Goal: Transaction & Acquisition: Obtain resource

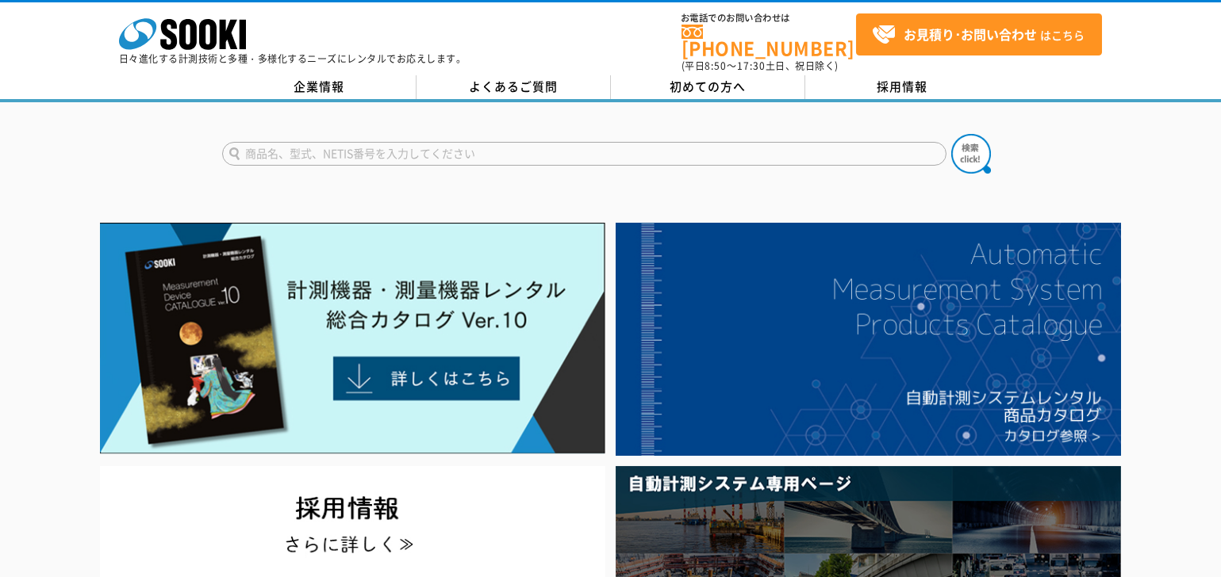
click at [382, 142] on input "text" at bounding box center [584, 154] width 724 height 24
paste input "クランプオンパワ-ロガ-ＰＷ336010"
type input "クランプオンパワ-ロガ-ＰＷ336010"
click at [979, 144] on img at bounding box center [971, 154] width 40 height 40
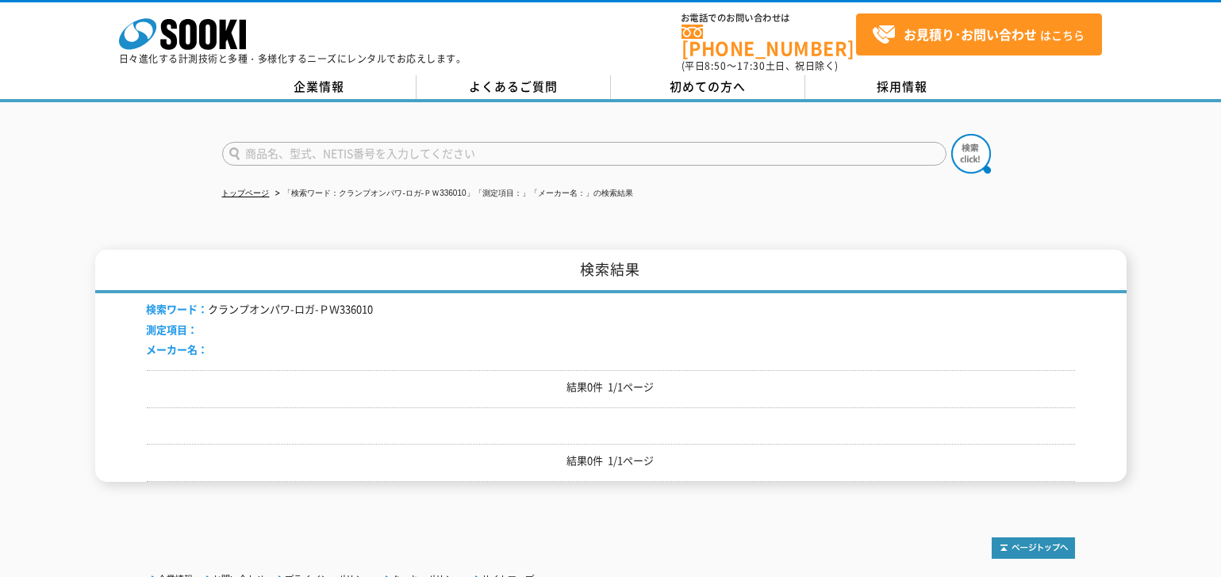
click at [333, 301] on li "検索ワード： クランプオンパワ-ロガ-ＰＷ336010" at bounding box center [260, 309] width 227 height 17
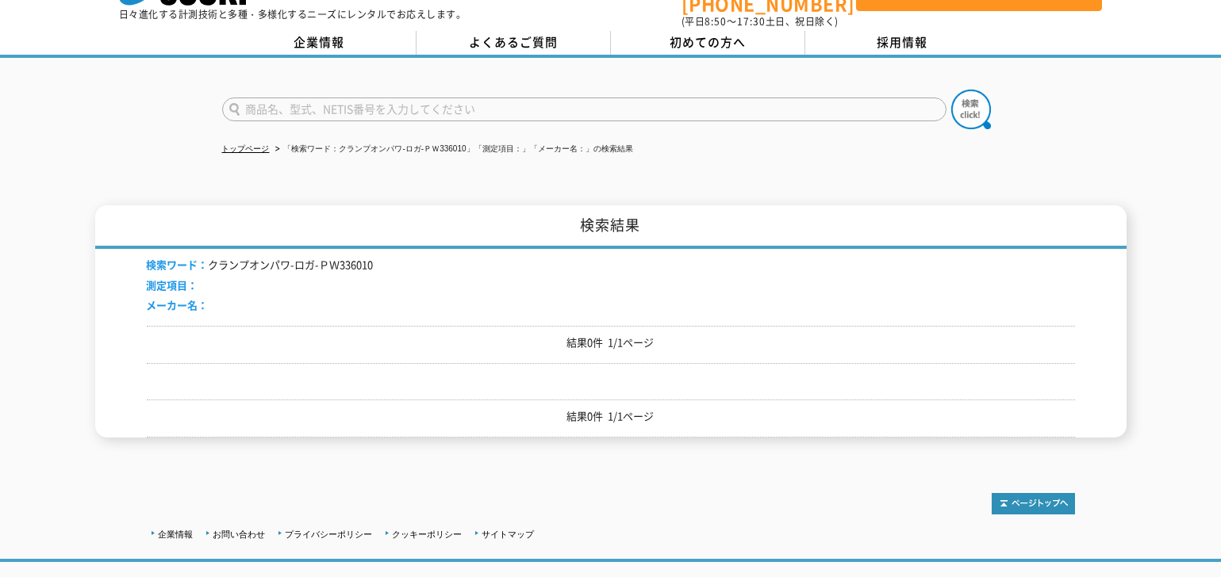
scroll to position [79, 0]
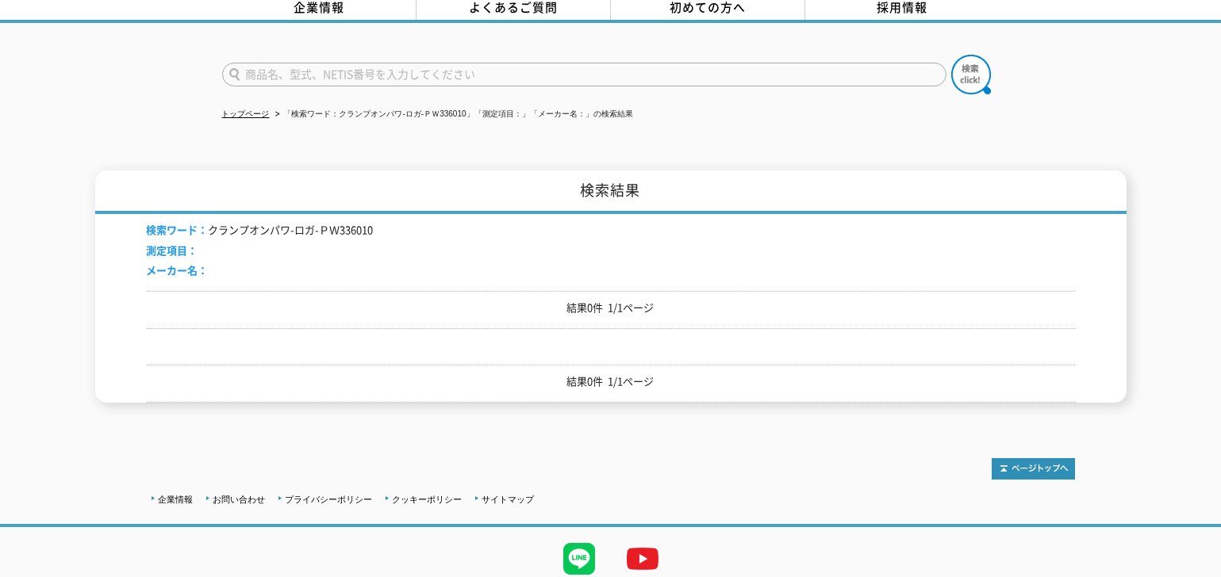
drag, startPoint x: 621, startPoint y: 308, endPoint x: 418, endPoint y: 232, distance: 216.6
click at [620, 308] on div "結果0件 1/1ページ" at bounding box center [611, 310] width 928 height 38
click at [293, 222] on li "検索ワード： クランプオンパワ-ロガ-ＰＷ336010" at bounding box center [260, 230] width 227 height 17
click at [381, 221] on div "検索ワード： クランプオンパワ-ロガ-ＰＷ336010 測定項目： メーカー名：" at bounding box center [611, 252] width 928 height 77
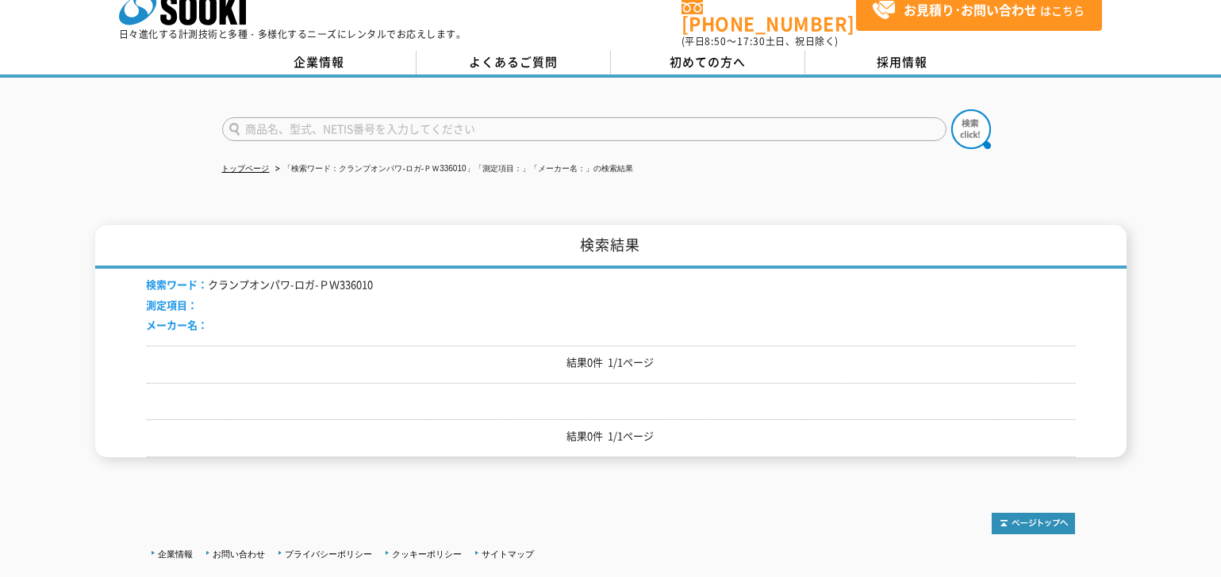
scroll to position [0, 0]
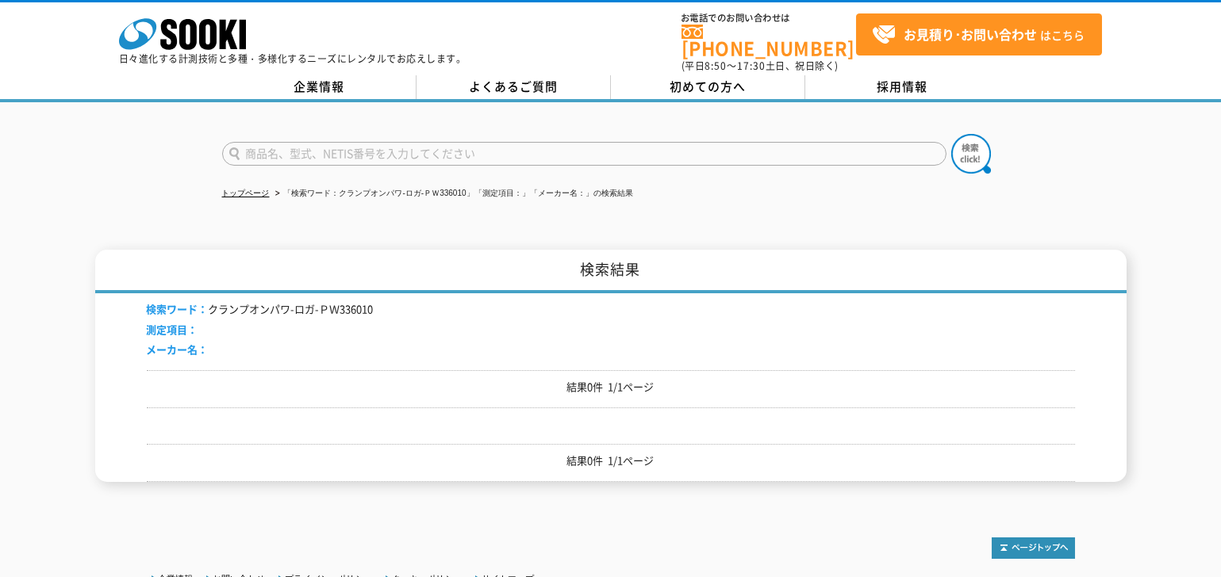
click at [317, 147] on input "text" at bounding box center [584, 154] width 724 height 24
paste input "クランプオンパワ-ロガ-ＰＷ336010"
type input "クランプオンパワ-ロガ"
click at [964, 142] on img at bounding box center [971, 154] width 40 height 40
click at [247, 189] on link "トップページ" at bounding box center [246, 193] width 48 height 9
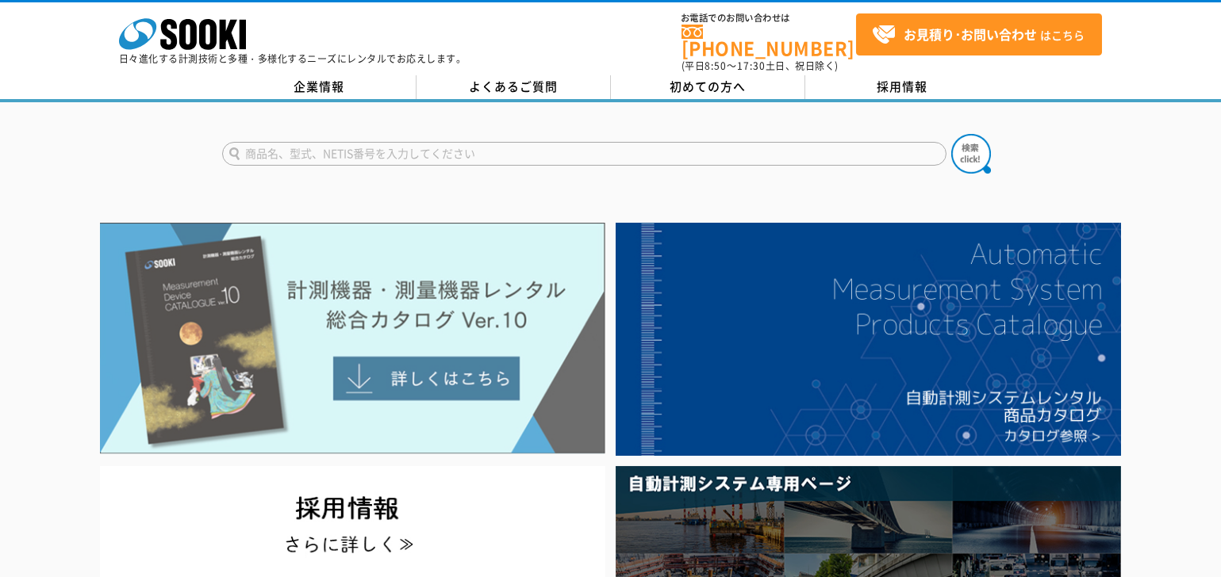
click at [381, 308] on img at bounding box center [352, 339] width 505 height 232
click at [388, 341] on img at bounding box center [352, 339] width 505 height 232
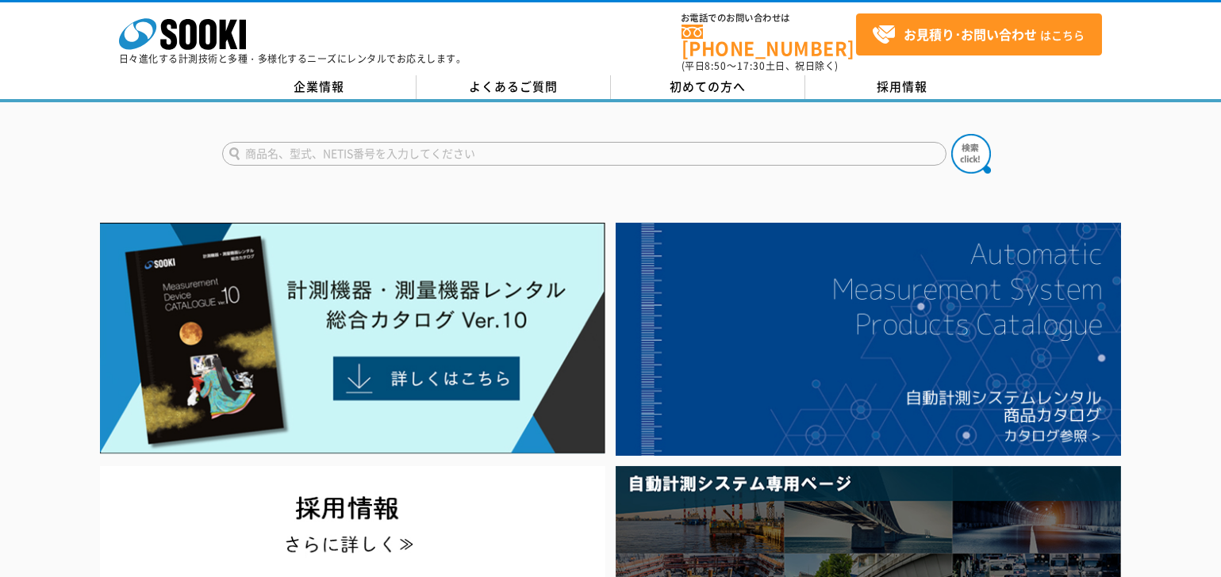
click at [358, 142] on input "text" at bounding box center [584, 154] width 724 height 24
type input "電力計"
click at [951, 134] on button at bounding box center [971, 154] width 40 height 40
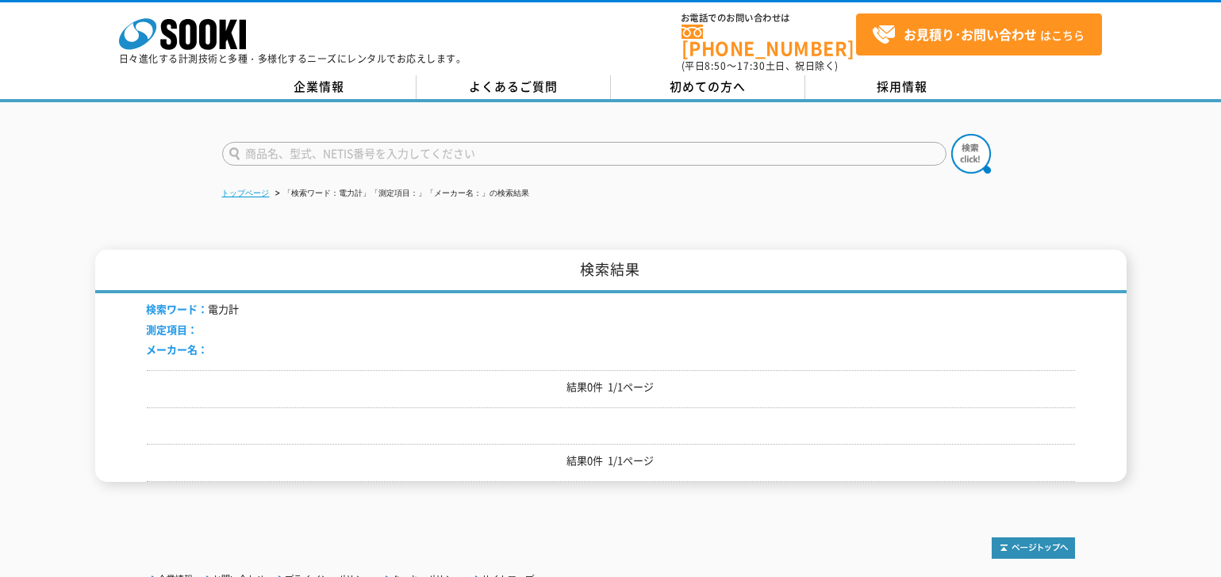
click at [241, 189] on link "トップページ" at bounding box center [246, 193] width 48 height 9
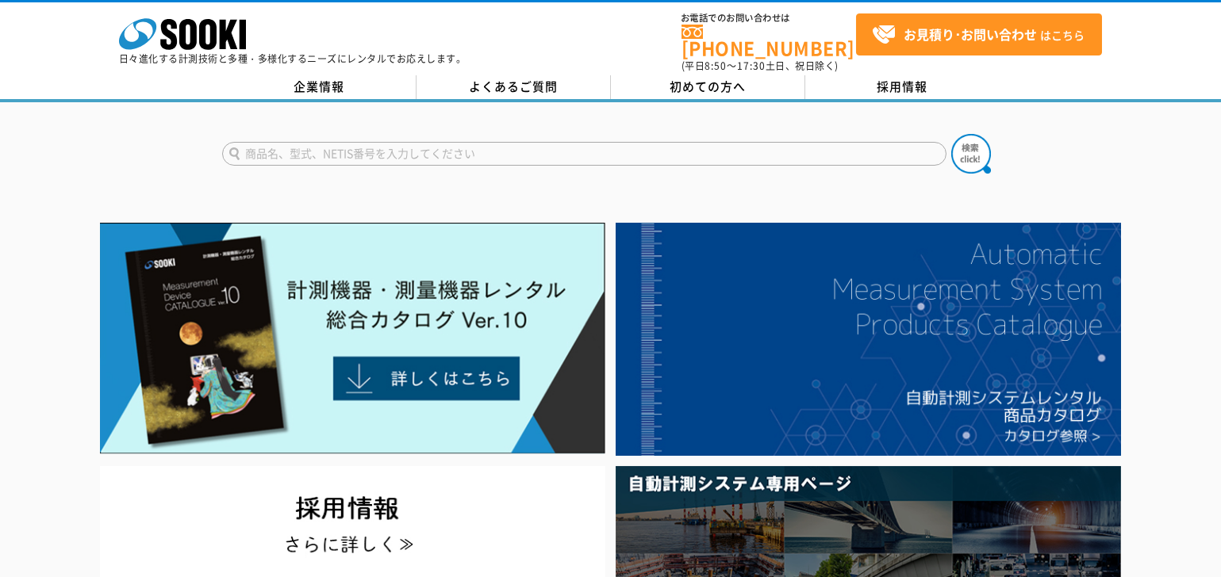
click at [362, 148] on input "text" at bounding box center [584, 154] width 724 height 24
type input "PW3365-10"
click at [951, 134] on button at bounding box center [971, 154] width 40 height 40
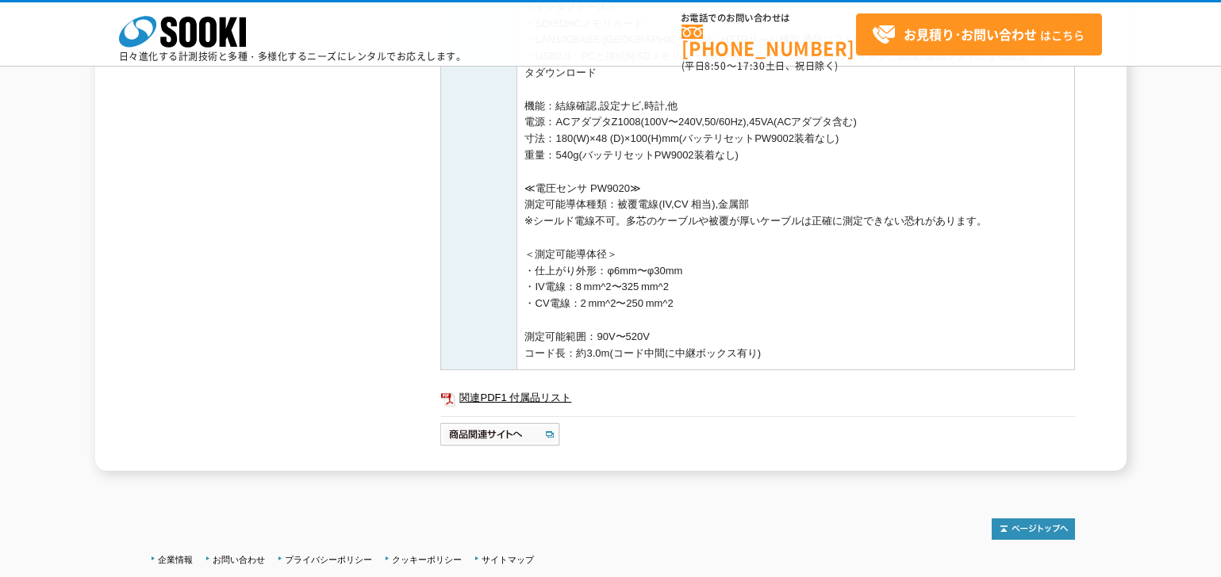
scroll to position [793, 0]
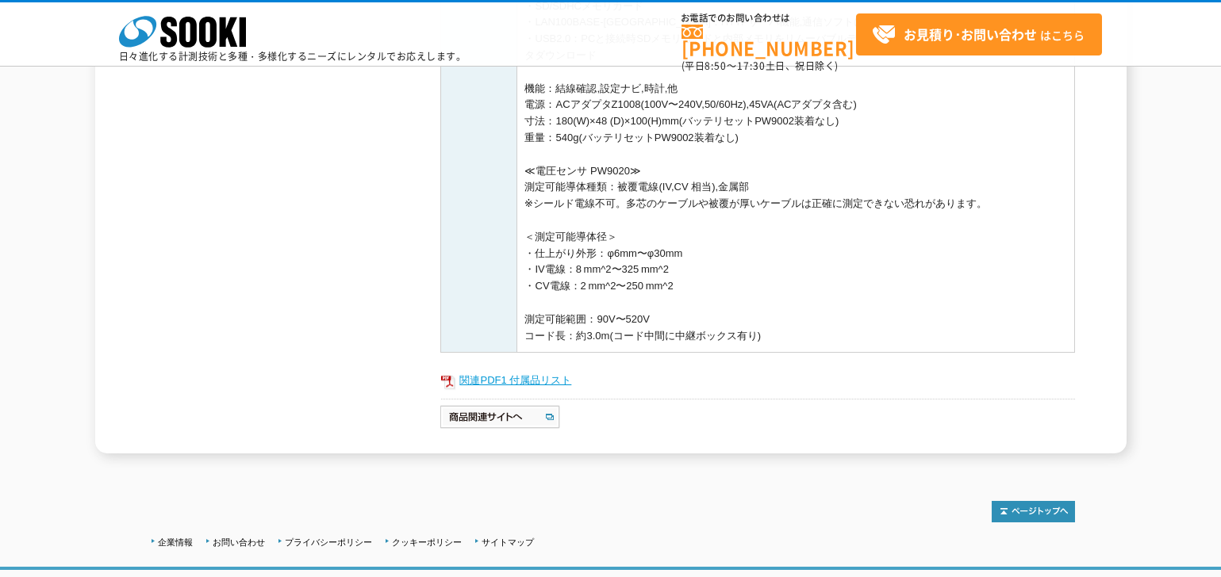
click at [520, 391] on link "関連PDF1 付属品リスト" at bounding box center [757, 380] width 634 height 21
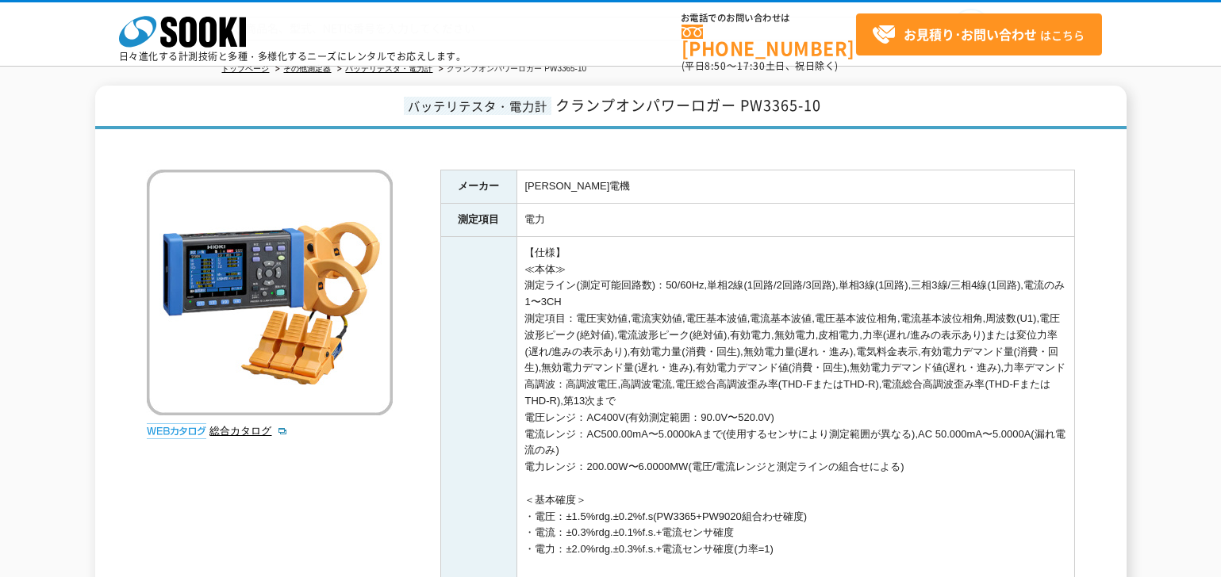
scroll to position [159, 0]
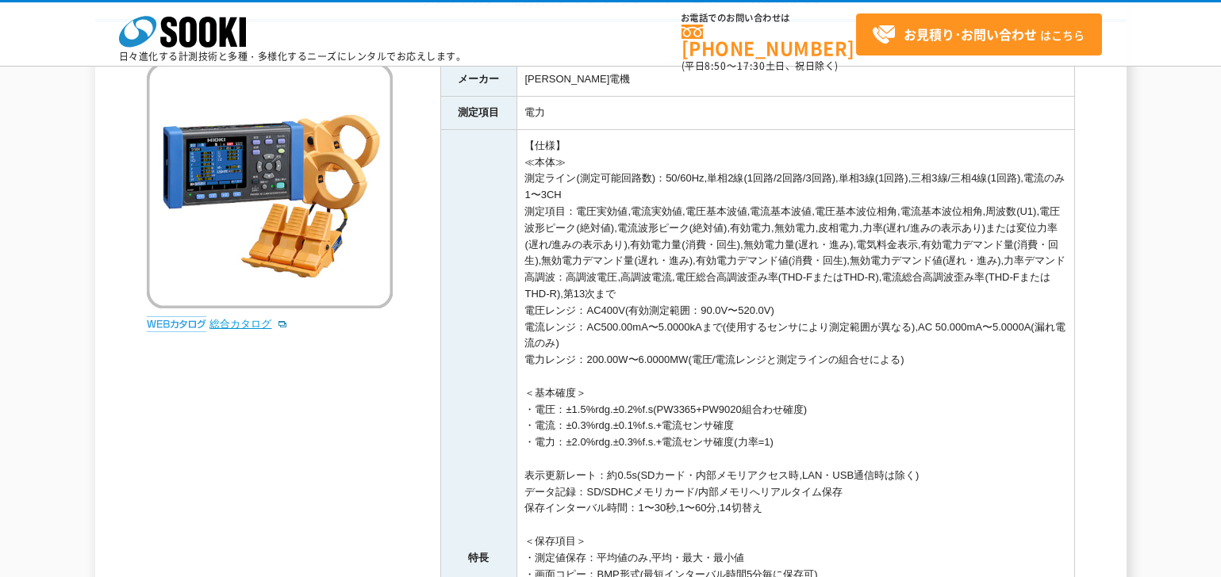
click at [231, 324] on link "総合カタログ" at bounding box center [249, 324] width 78 height 12
